Goal: Task Accomplishment & Management: Use online tool/utility

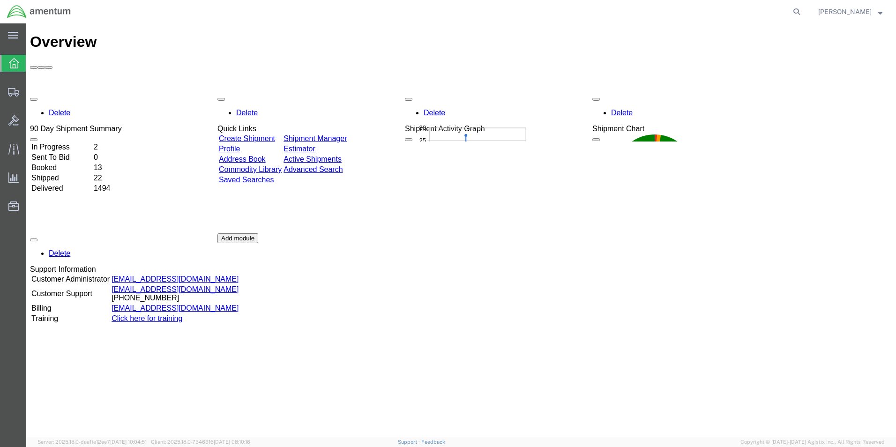
click at [803, 11] on icon at bounding box center [796, 11] width 13 height 13
type input "DCO-25246-167695"
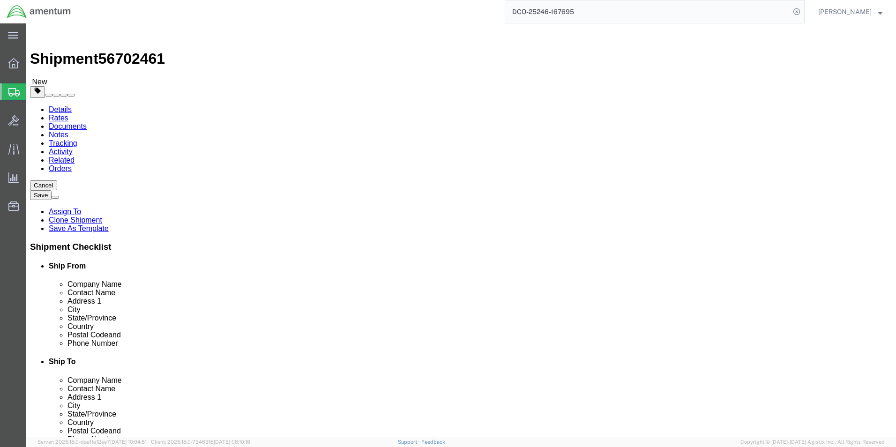
select select "49949"
select select
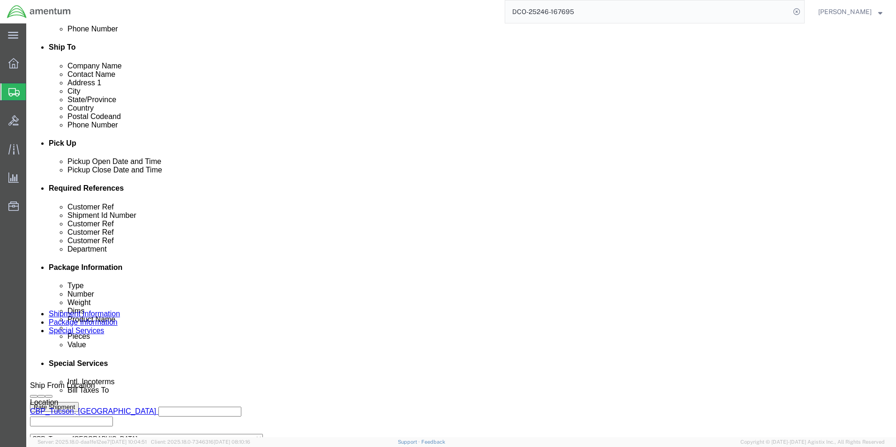
scroll to position [426, 0]
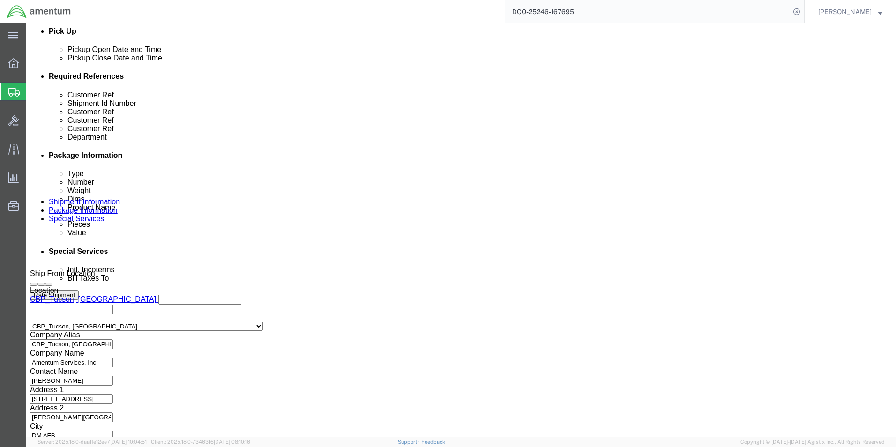
click button "Continue"
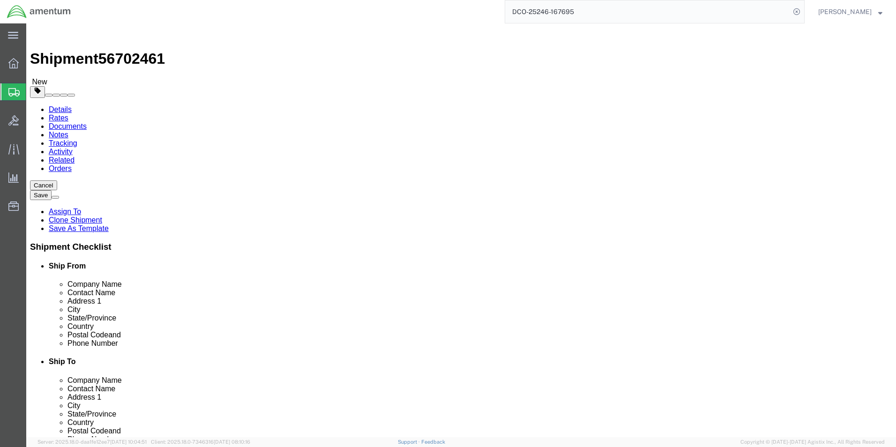
click button "Rate Shipment"
